Goal: Communication & Community: Connect with others

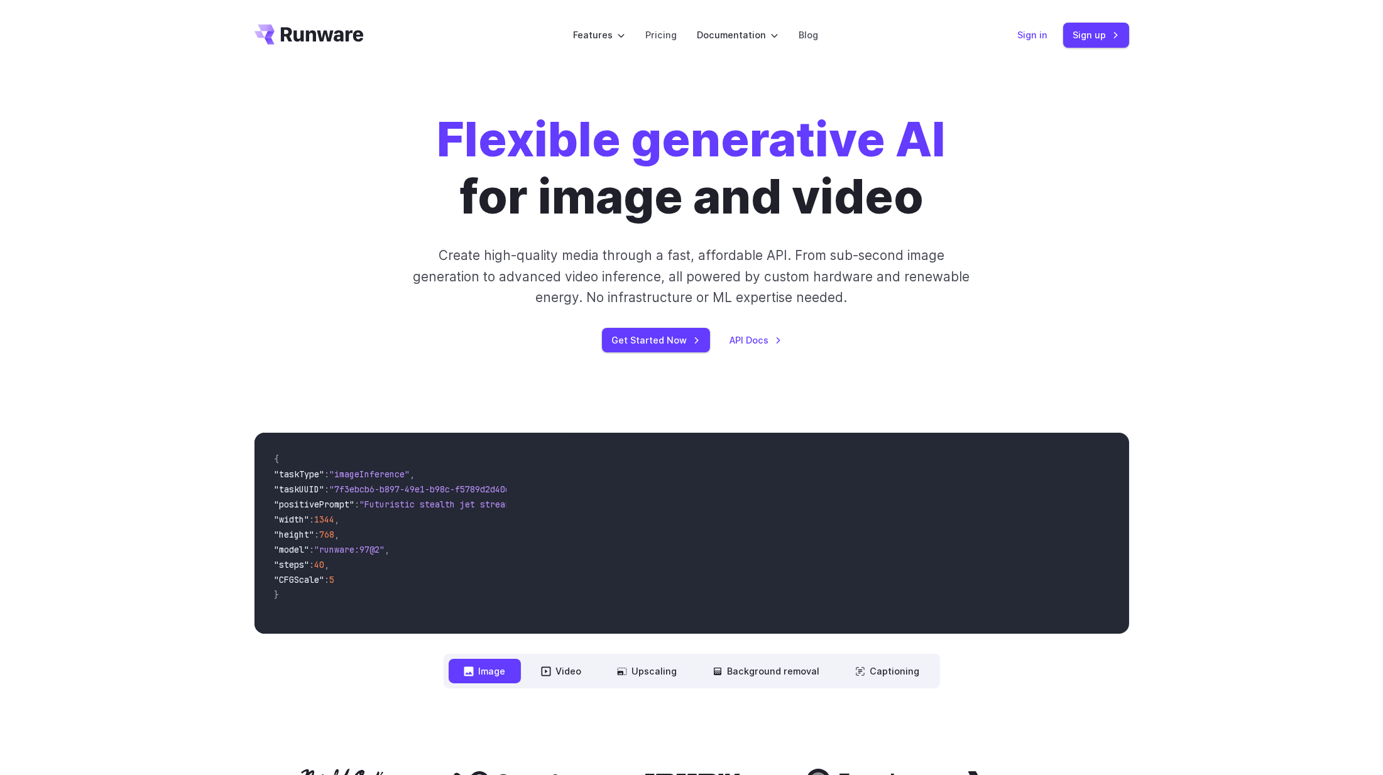
click at [1042, 31] on link "Sign in" at bounding box center [1033, 35] width 30 height 14
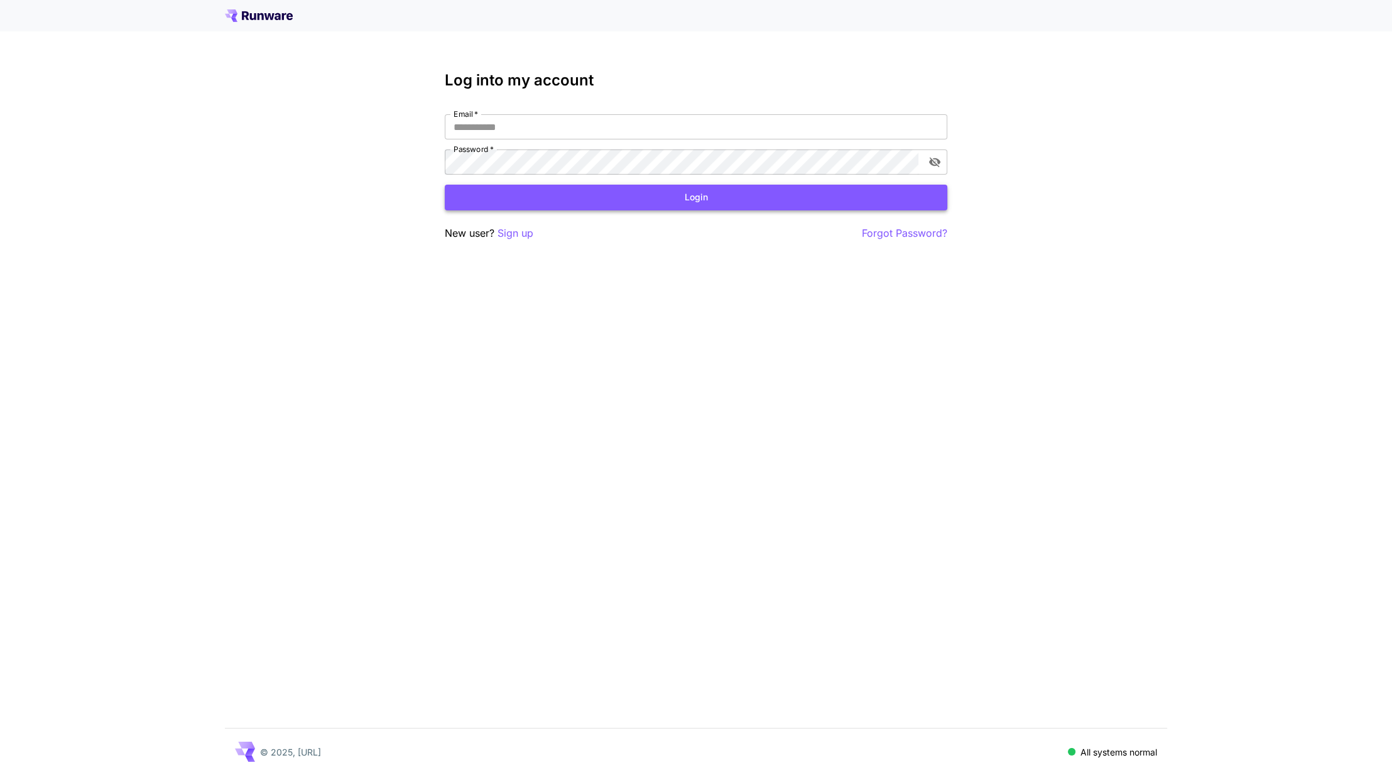
type input "**********"
click at [606, 202] on button "Login" at bounding box center [696, 198] width 503 height 26
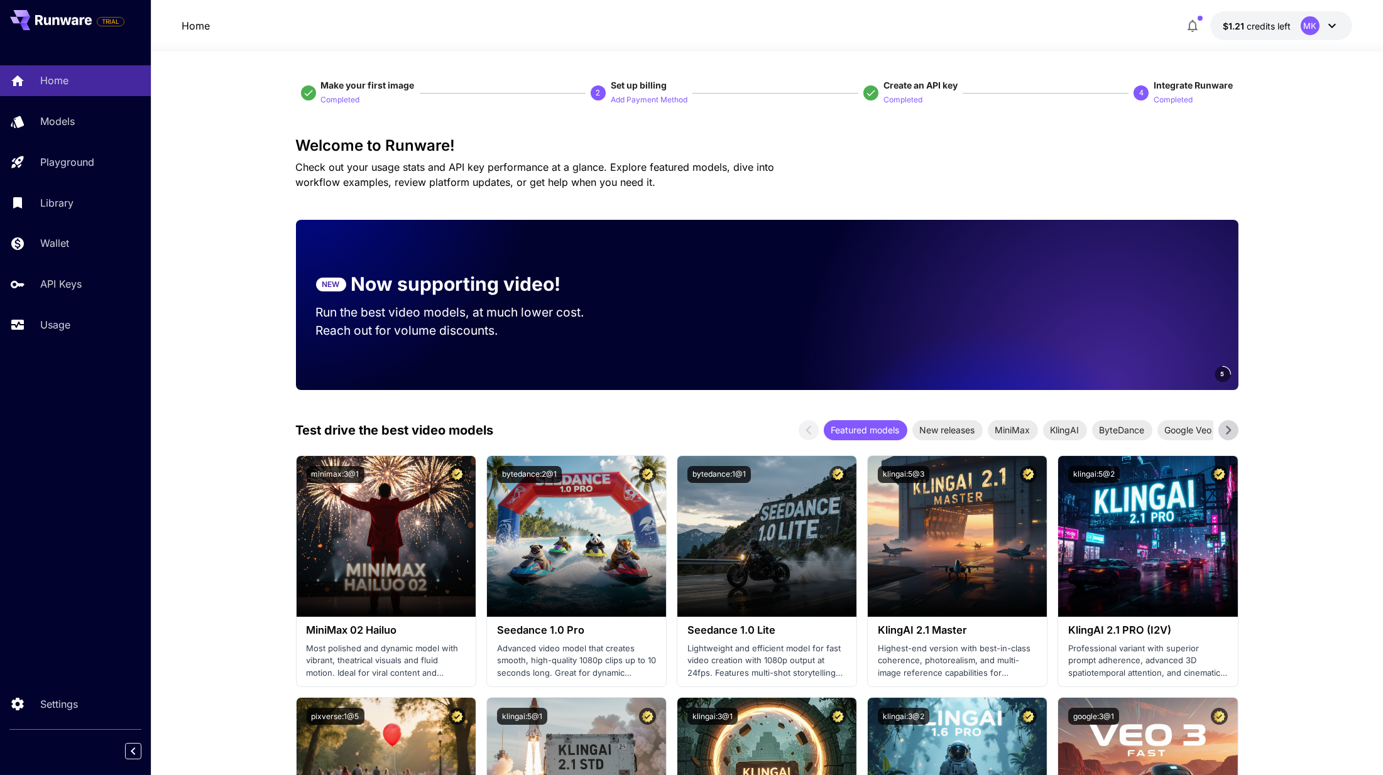
click at [1132, 303] on video at bounding box center [1063, 305] width 352 height 170
click at [1255, 26] on span "credits left" at bounding box center [1269, 26] width 44 height 11
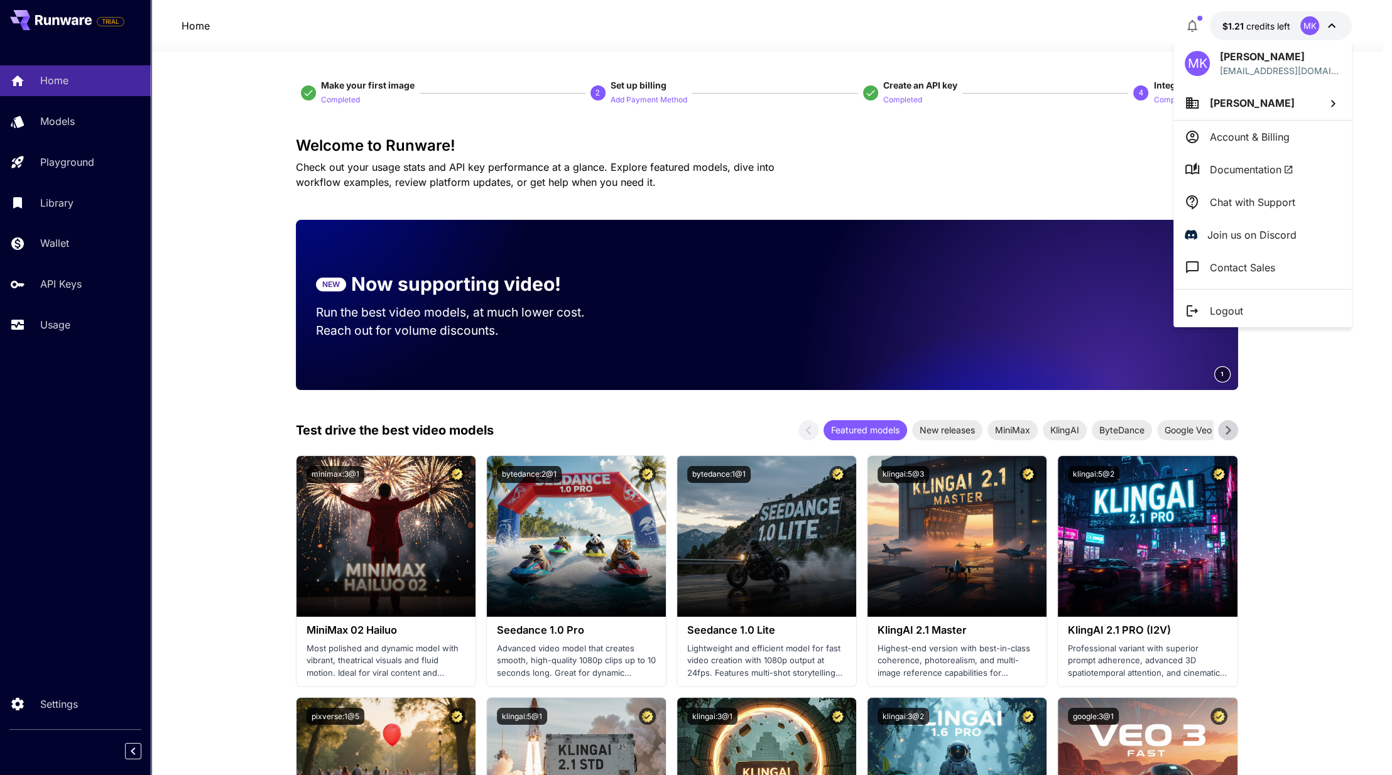
click at [1232, 121] on li "Account & Billing" at bounding box center [1263, 137] width 178 height 33
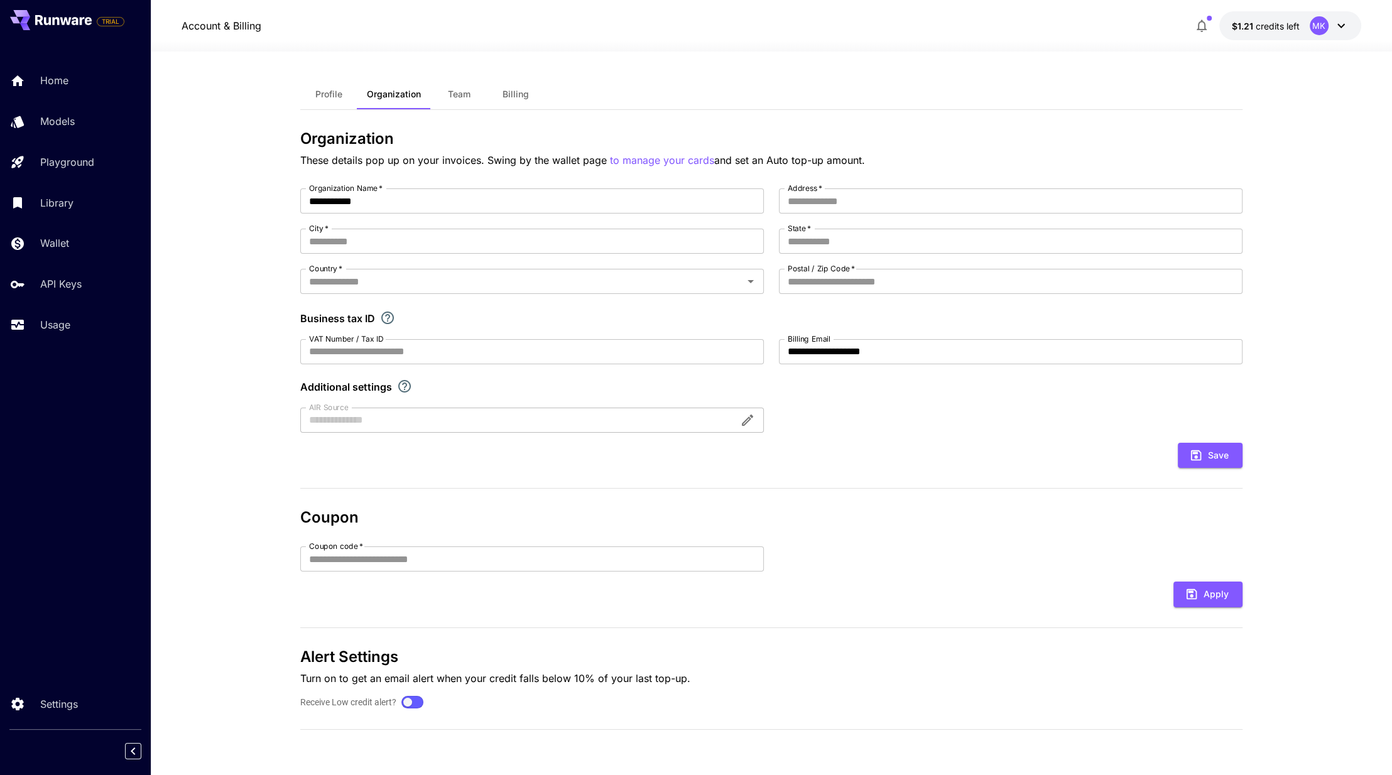
click at [1108, 153] on p "These details pop up on your invoices. Swing by the wallet page to manage your …" at bounding box center [771, 161] width 943 height 16
click at [41, 82] on link "Home" at bounding box center [75, 80] width 151 height 31
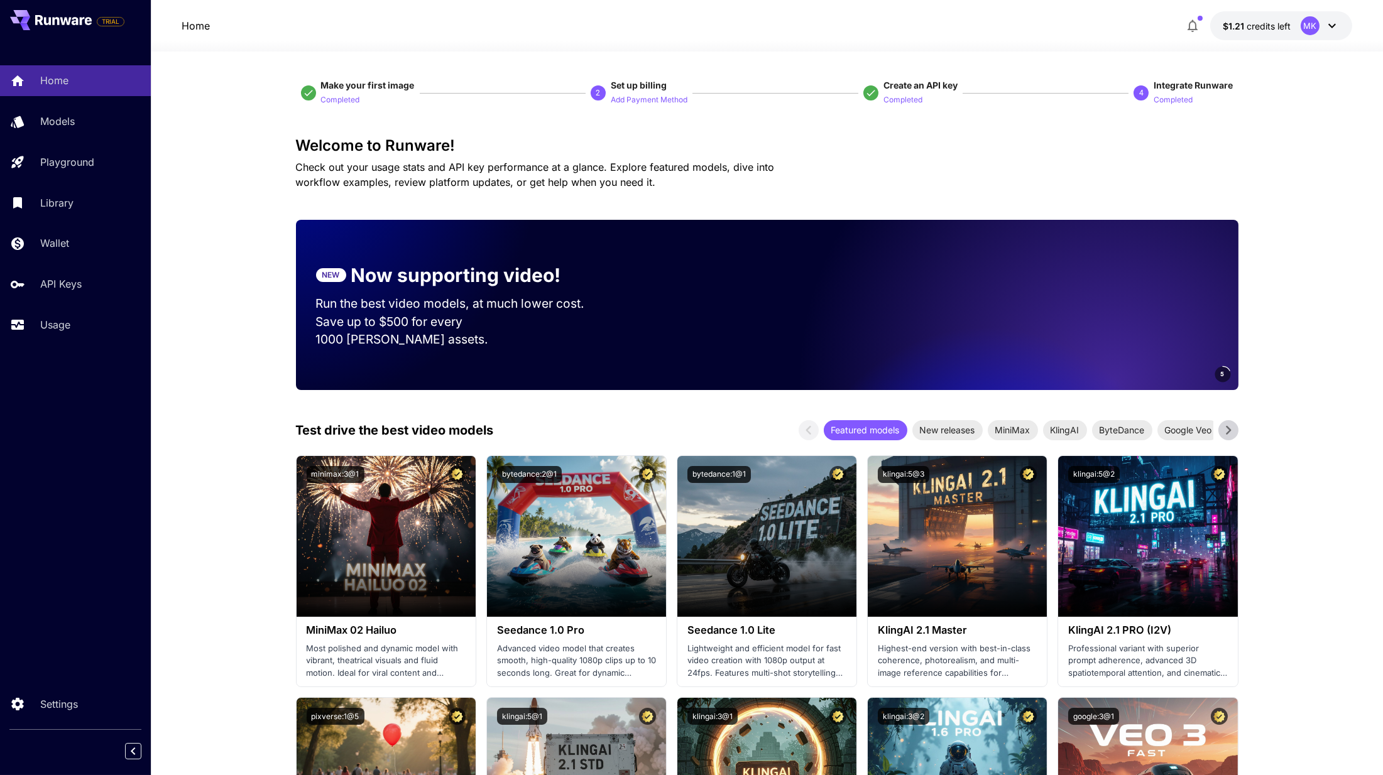
click at [1284, 27] on span "credits left" at bounding box center [1269, 26] width 44 height 11
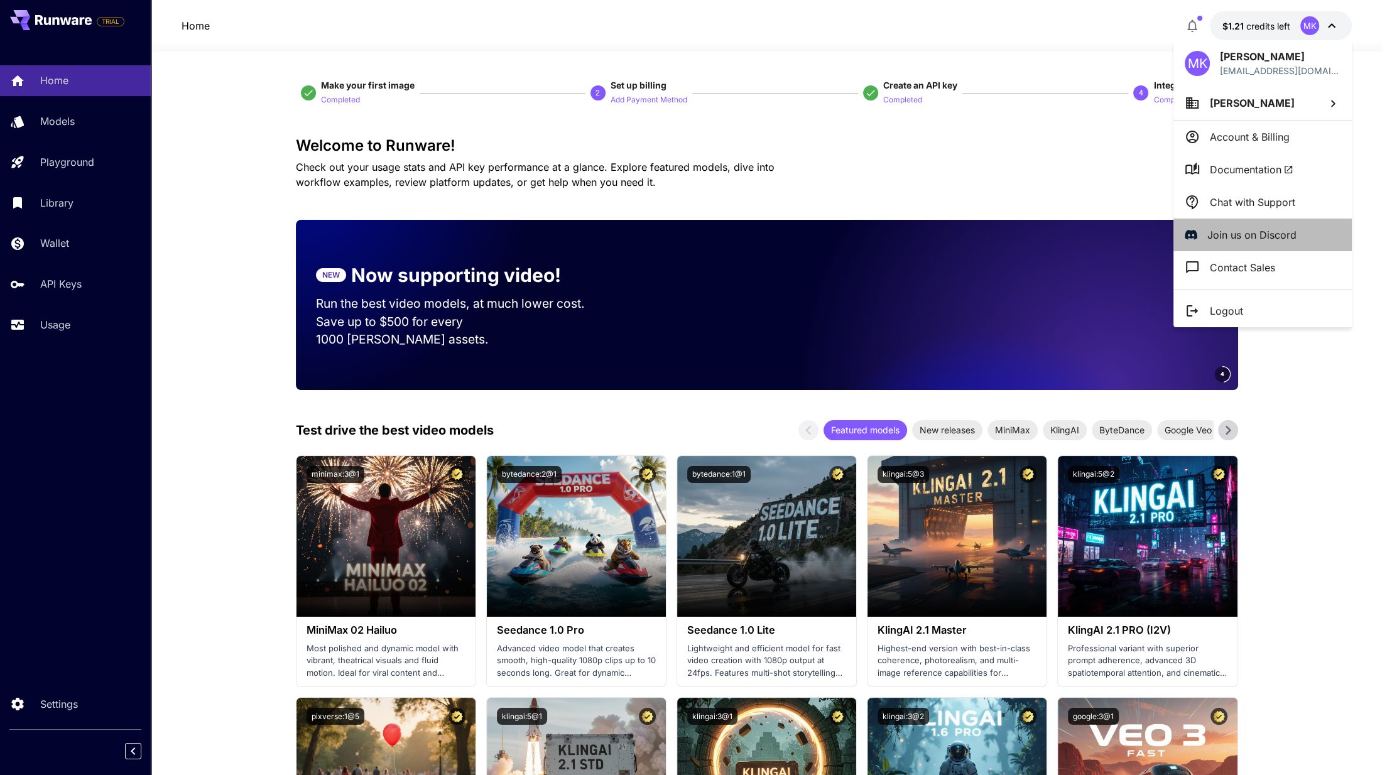
click at [1267, 241] on p "Join us on Discord" at bounding box center [1252, 234] width 89 height 15
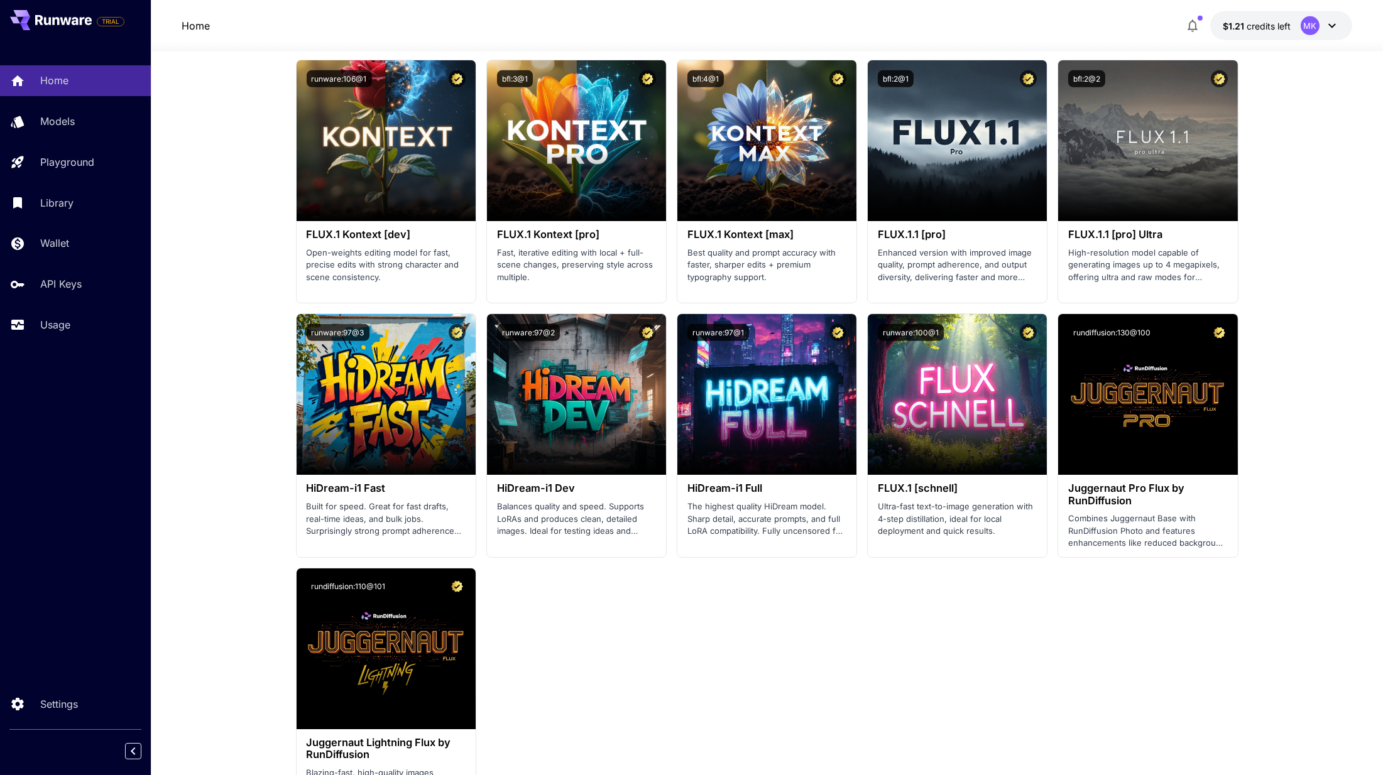
scroll to position [2262, 0]
